Goal: Check status: Check status

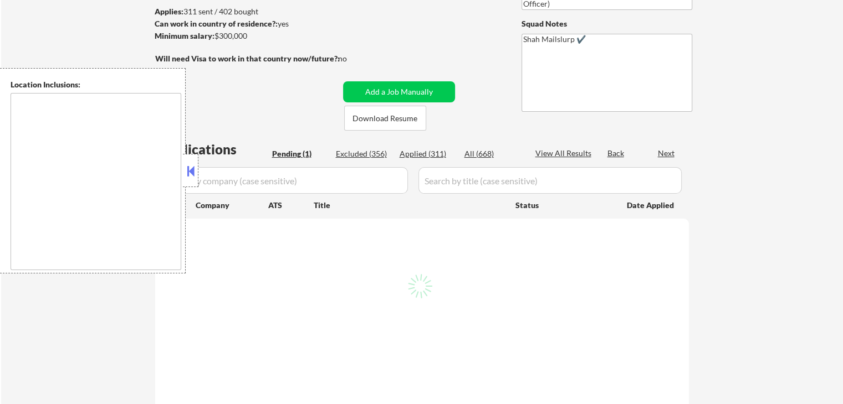
scroll to position [166, 0]
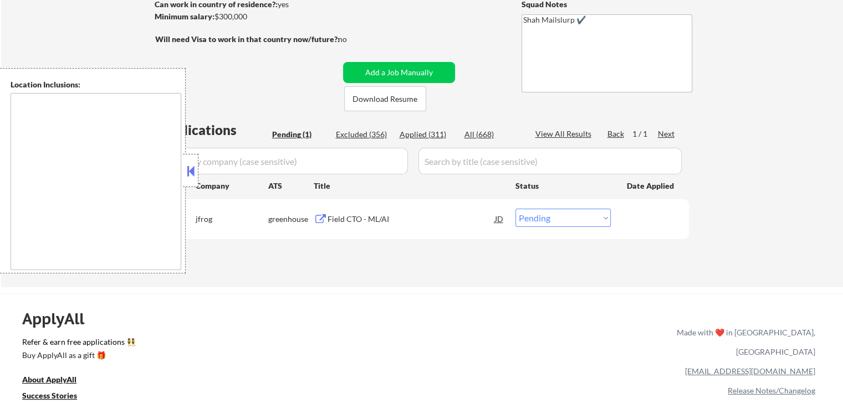
click at [317, 219] on button at bounding box center [321, 219] width 14 height 11
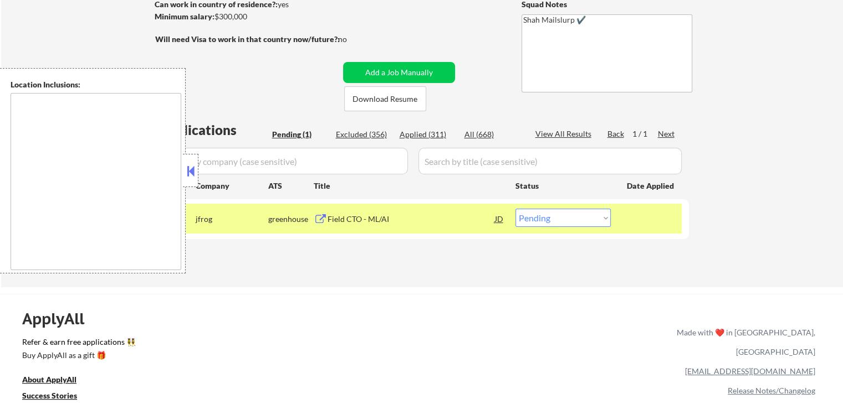
click at [560, 224] on select "Choose an option... Pending Applied Excluded (Questions) Excluded (Expired) Exc…" at bounding box center [562, 218] width 95 height 18
select select ""excluded__salary_""
click at [515, 209] on select "Choose an option... Pending Applied Excluded (Questions) Excluded (Expired) Exc…" at bounding box center [562, 218] width 95 height 18
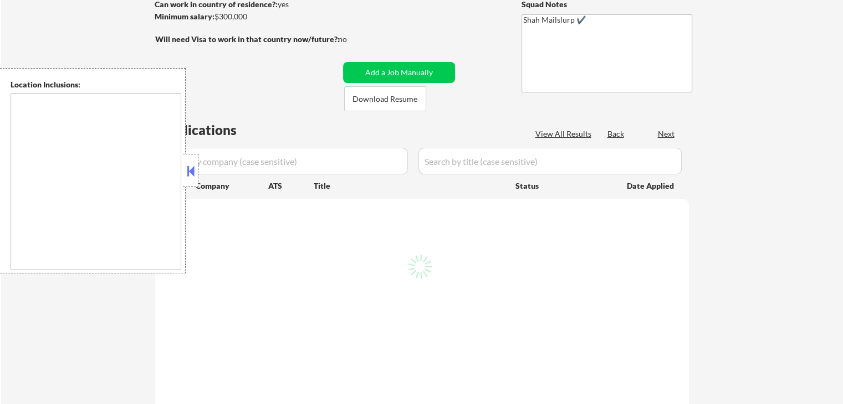
scroll to position [166, 0]
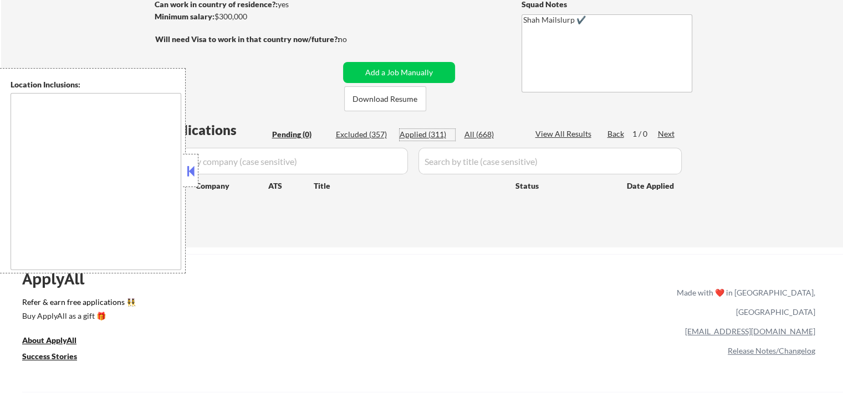
click at [411, 134] on div "Applied (311)" at bounding box center [427, 134] width 55 height 11
select select ""applied""
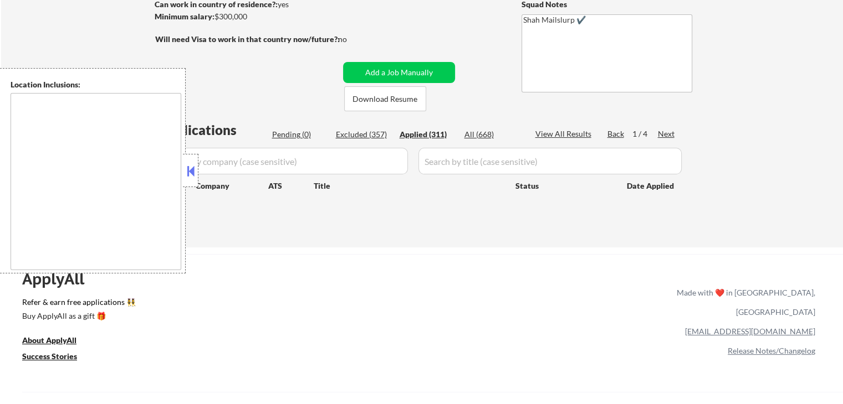
select select ""applied""
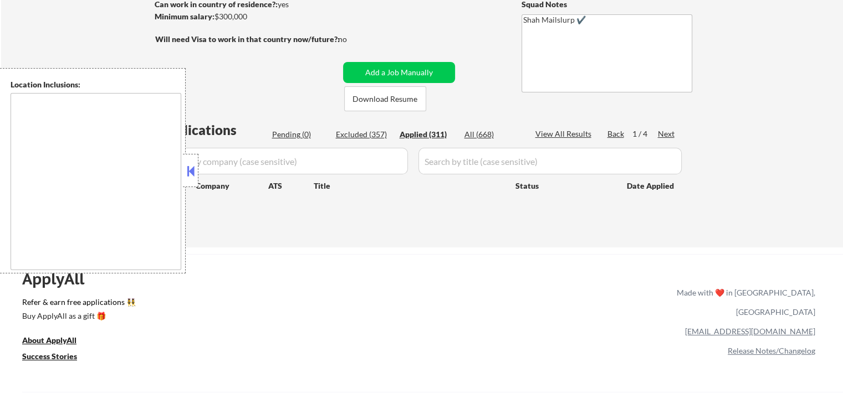
select select ""applied""
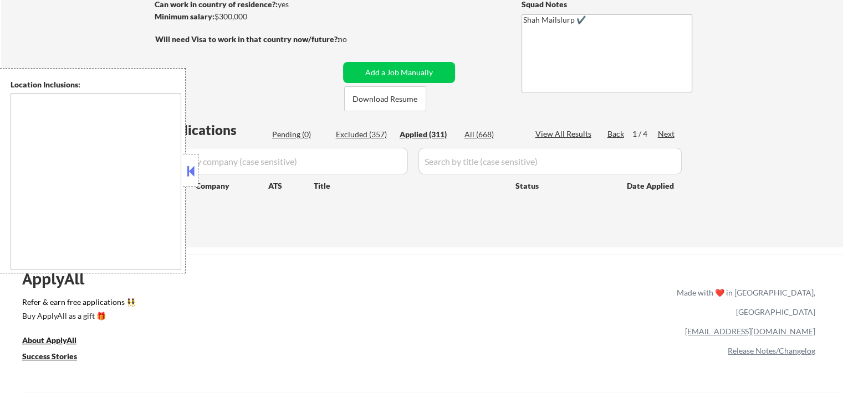
select select ""applied""
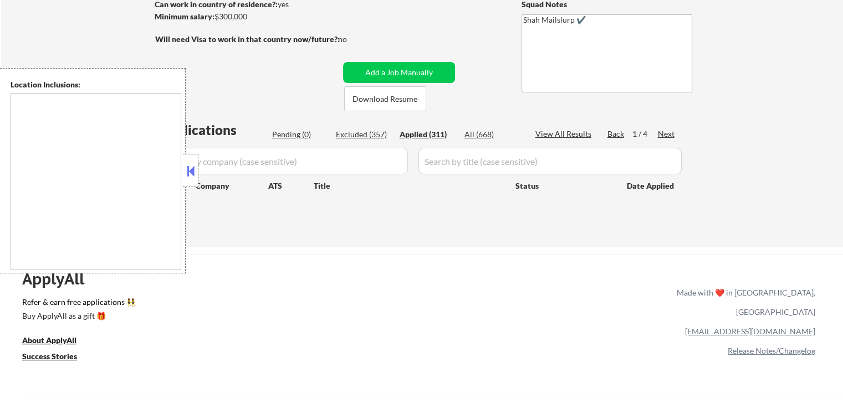
select select ""applied""
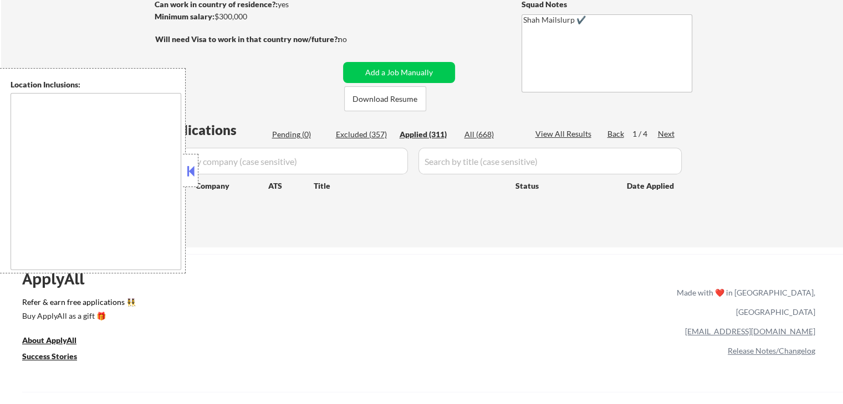
select select ""applied""
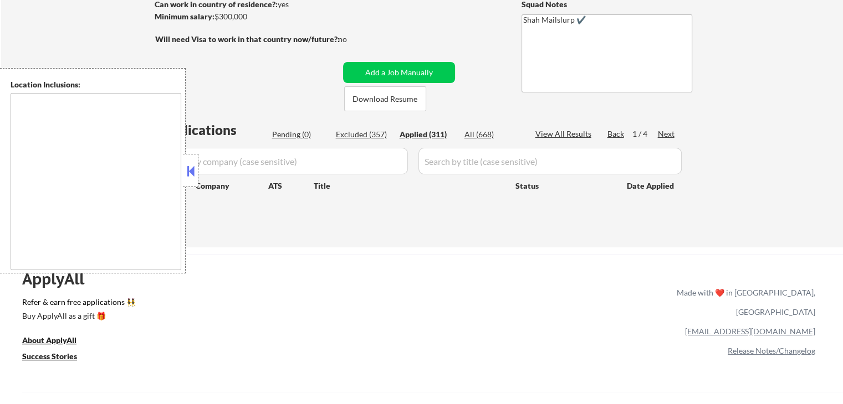
select select ""applied""
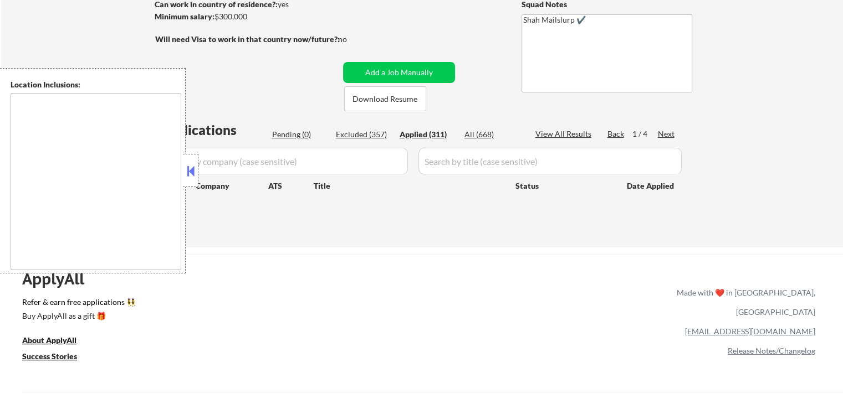
select select ""applied""
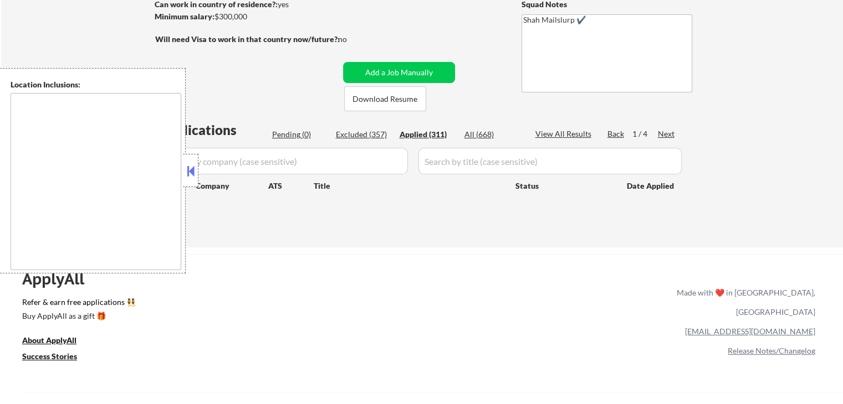
select select ""applied""
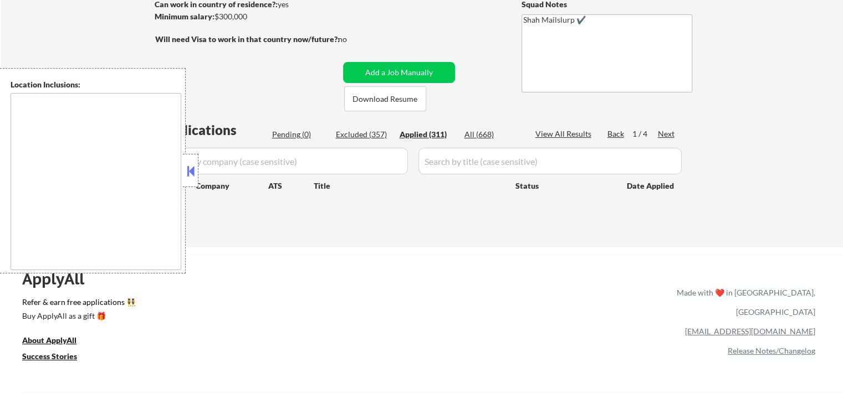
select select ""applied""
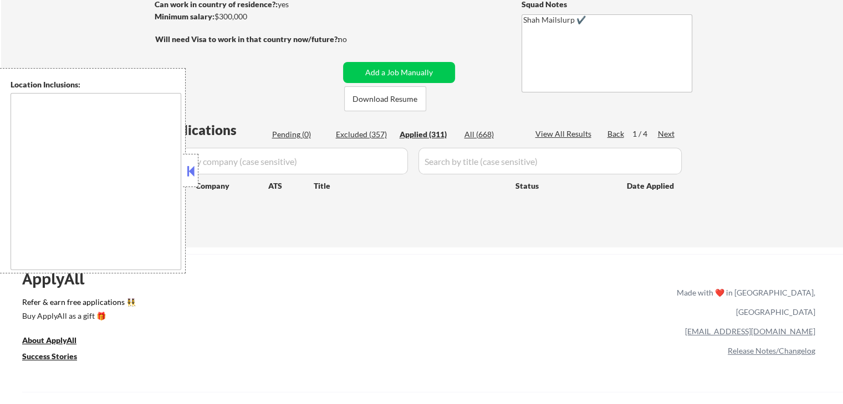
select select ""applied""
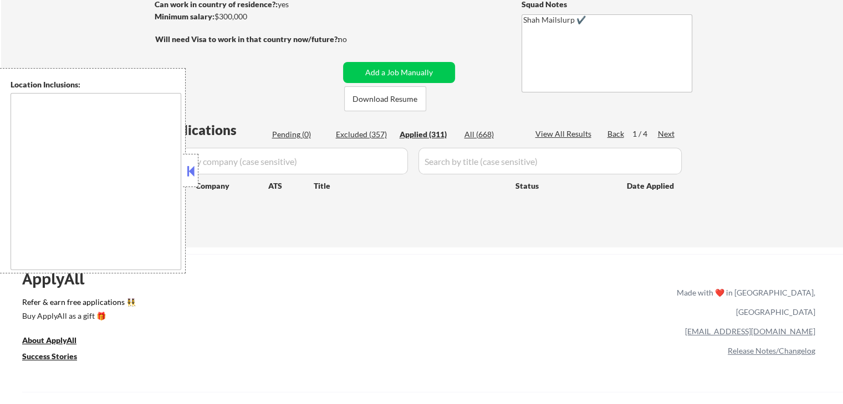
select select ""applied""
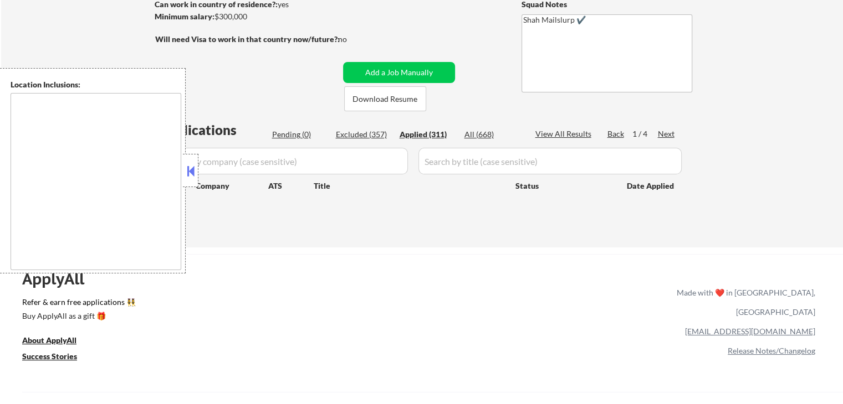
select select ""applied""
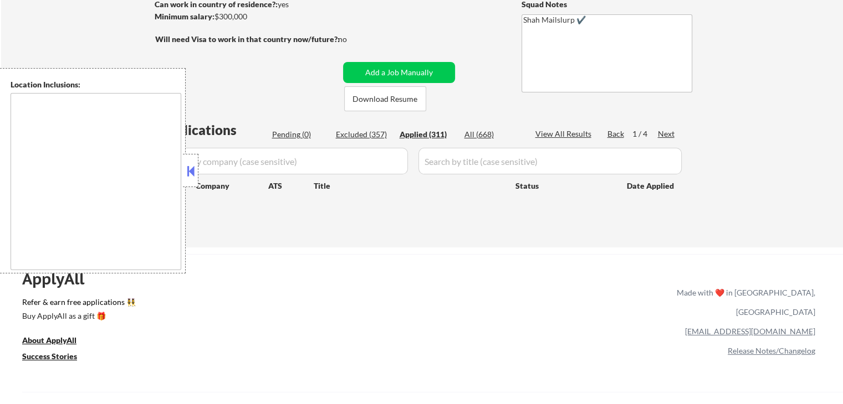
select select ""applied""
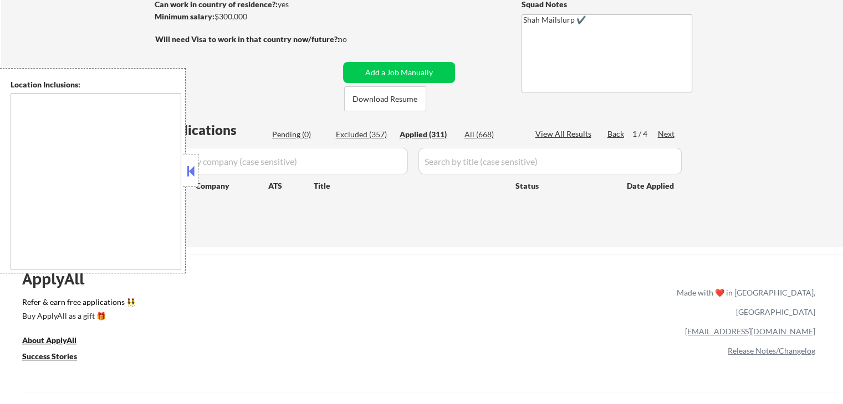
select select ""applied""
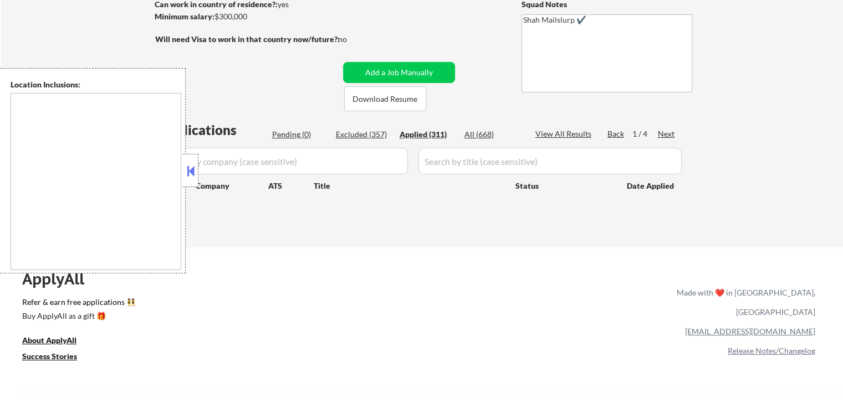
select select ""applied""
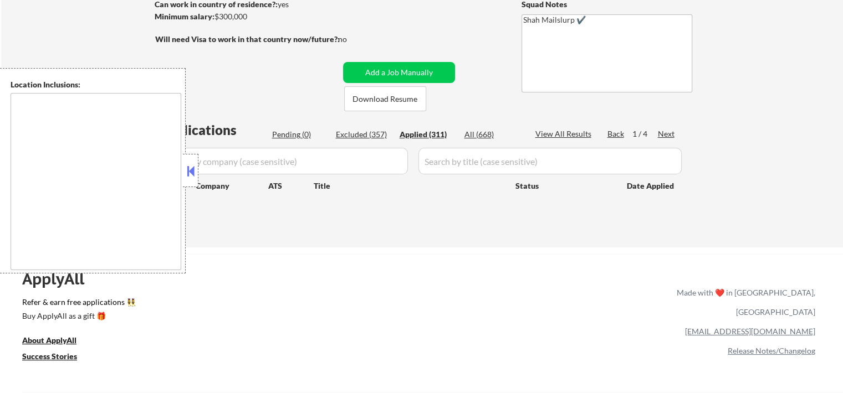
select select ""applied""
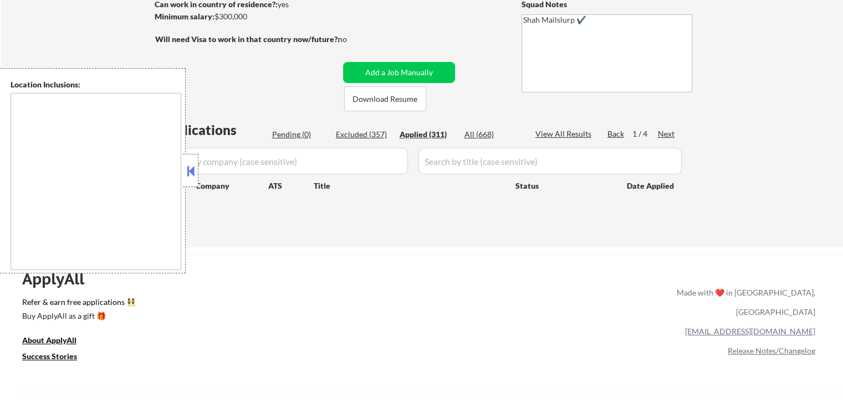
select select ""applied""
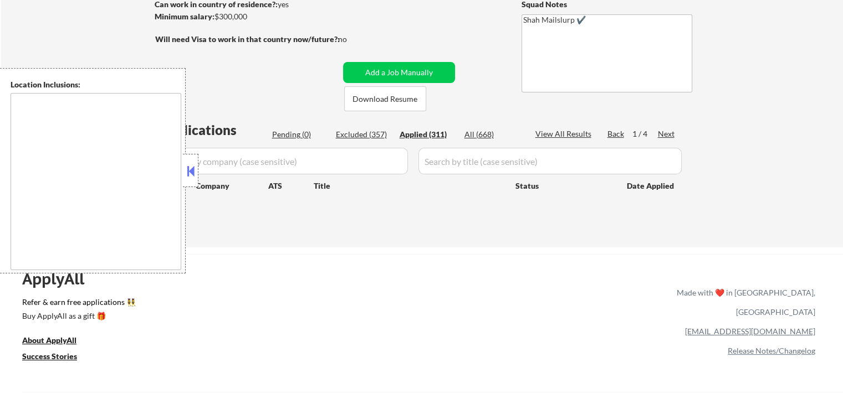
select select ""applied""
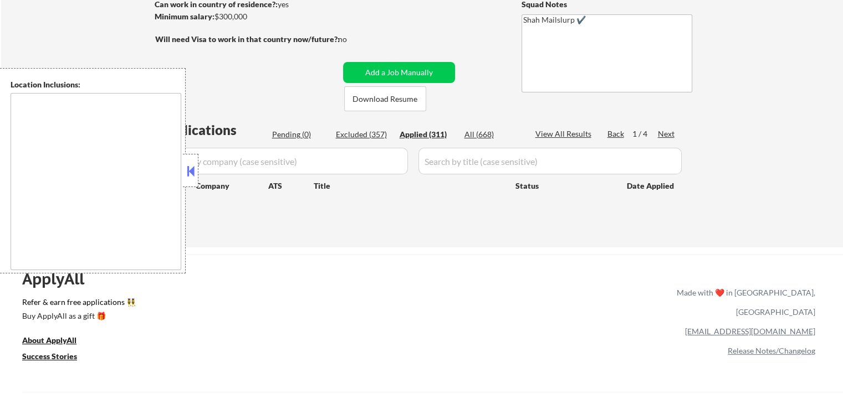
select select ""applied""
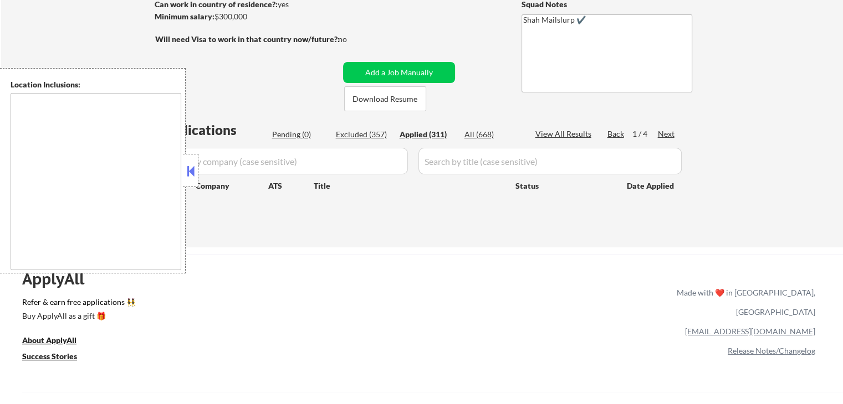
select select ""applied""
